Goal: Complete application form

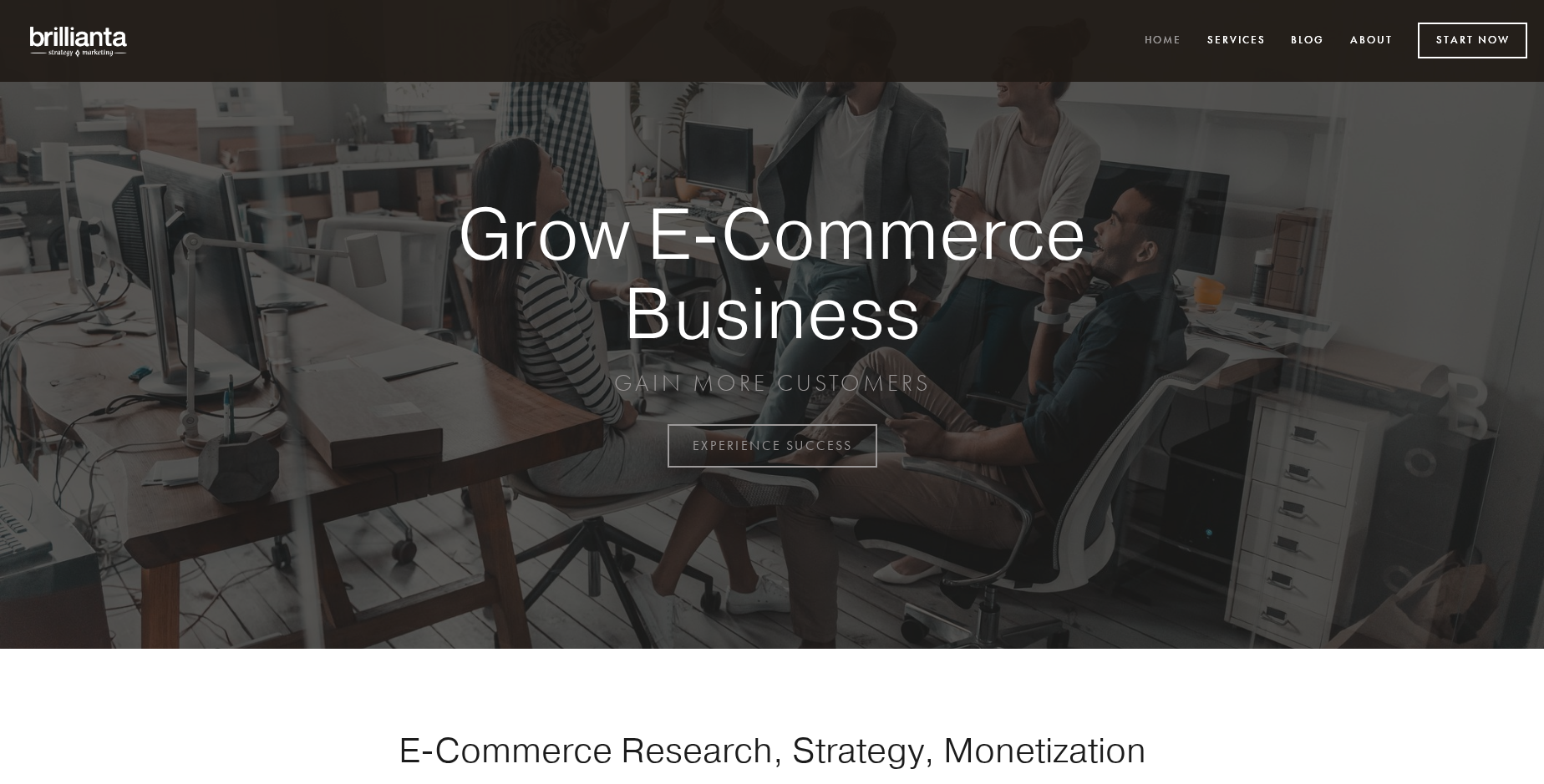
scroll to position [4379, 0]
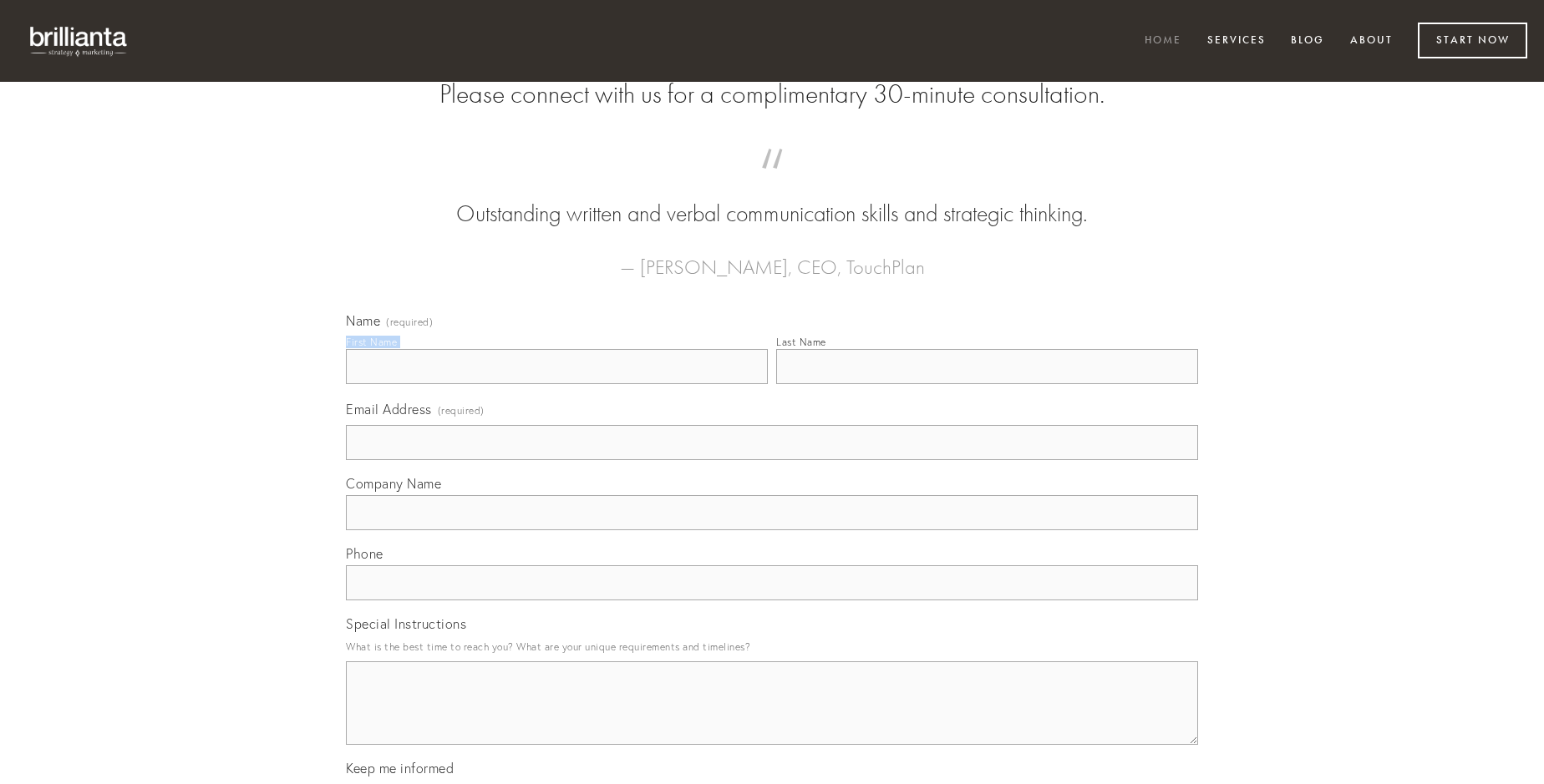
type input "[PERSON_NAME]"
click at [987, 384] on input "Last Name" at bounding box center [987, 366] width 421 height 35
type input "[PERSON_NAME]"
click at [772, 460] on input "Email Address (required)" at bounding box center [772, 442] width 852 height 35
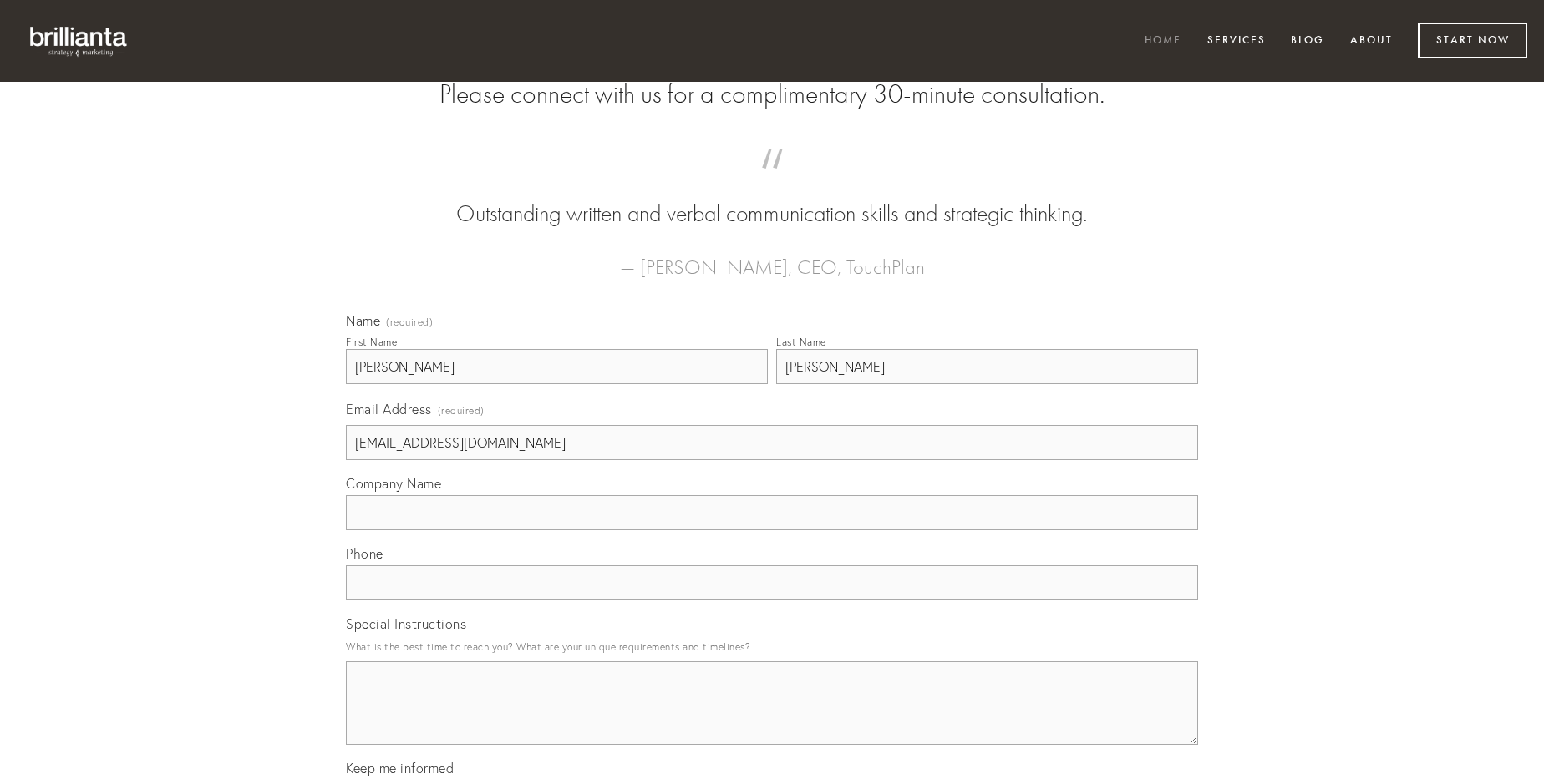
type input "[EMAIL_ADDRESS][DOMAIN_NAME]"
click at [772, 530] on input "Company Name" at bounding box center [772, 512] width 852 height 35
type input "ex"
click at [772, 601] on input "text" at bounding box center [772, 582] width 852 height 35
click at [772, 718] on textarea "Special Instructions" at bounding box center [772, 703] width 852 height 84
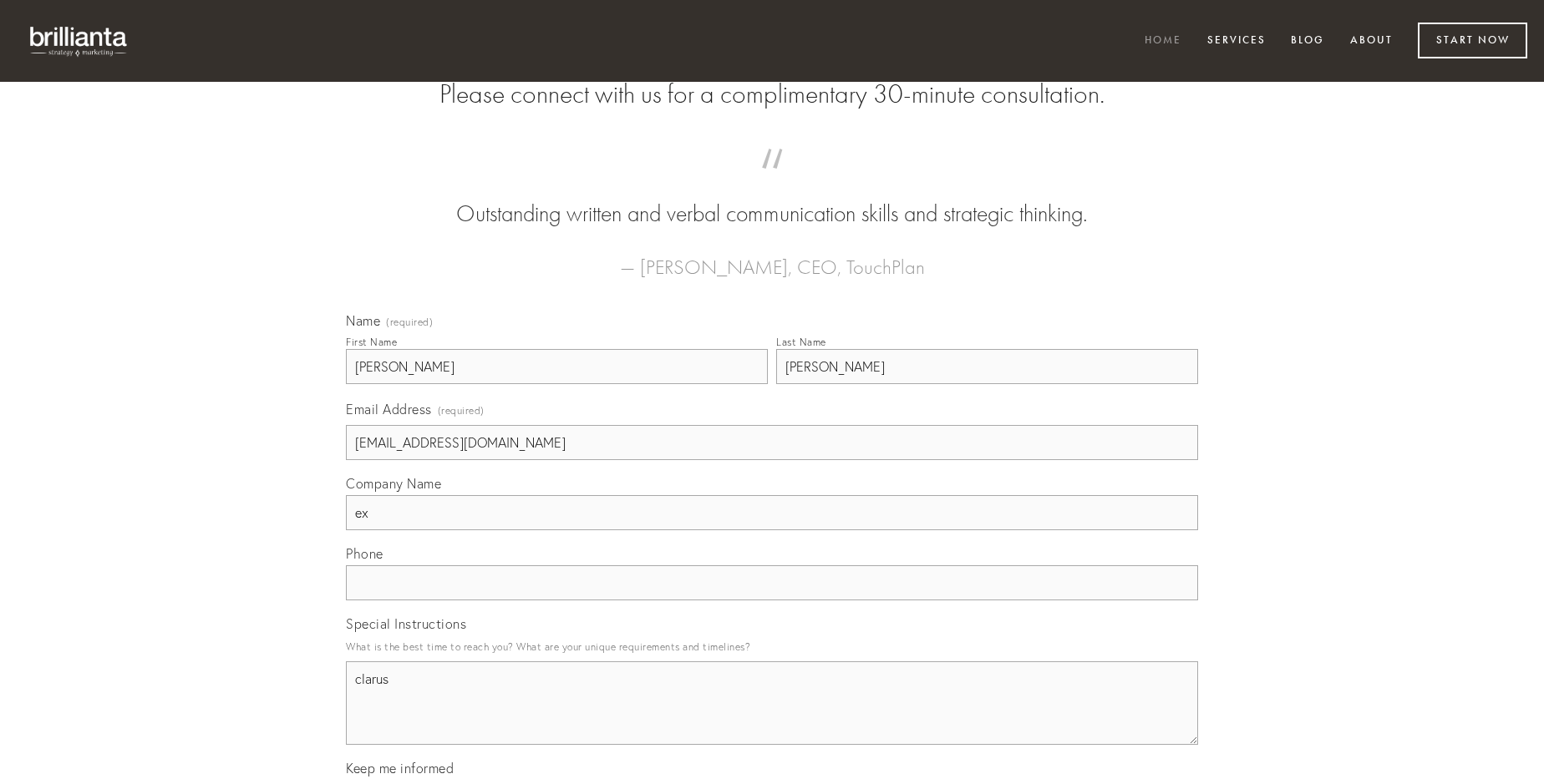
type textarea "clarus"
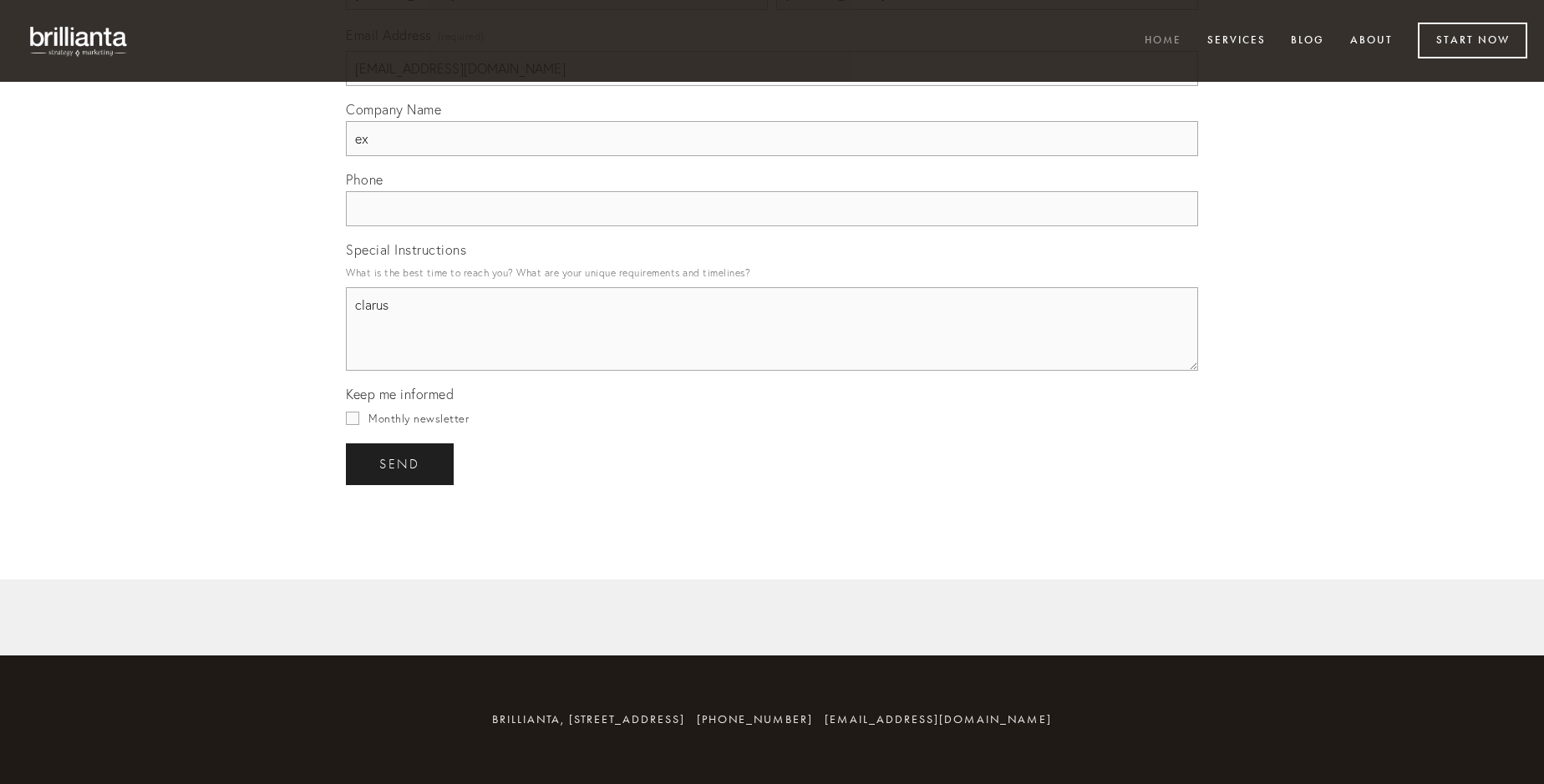
click at [401, 464] on span "send" at bounding box center [399, 464] width 41 height 15
